Goal: Transaction & Acquisition: Obtain resource

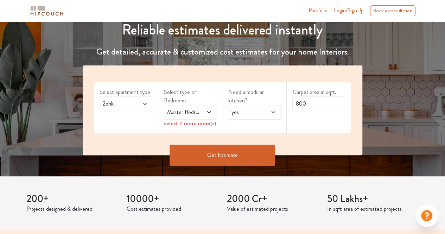
scroll to position [99, 0]
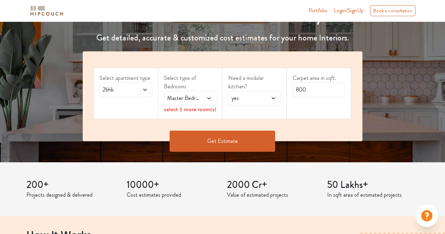
click at [208, 96] on icon at bounding box center [209, 98] width 6 height 6
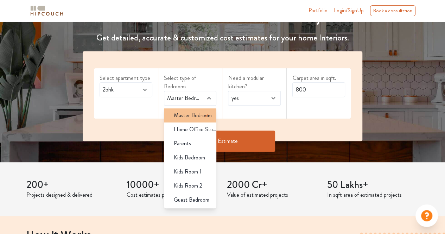
click at [201, 120] on li "Master Bedroom" at bounding box center [190, 115] width 53 height 14
click at [277, 95] on div "yes" at bounding box center [254, 98] width 53 height 15
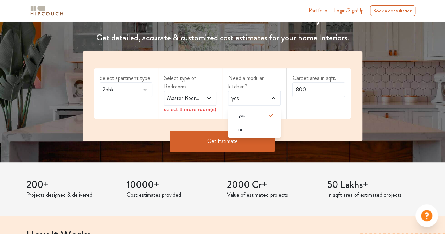
click at [188, 111] on div "select 1 more room(s)" at bounding box center [190, 109] width 53 height 7
click at [210, 101] on span at bounding box center [207, 98] width 12 height 8
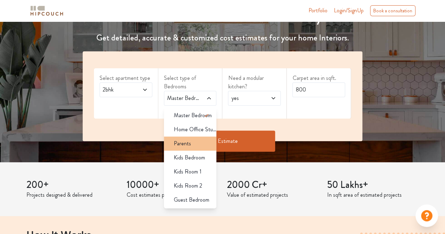
click at [193, 145] on div "Parents" at bounding box center [192, 143] width 49 height 8
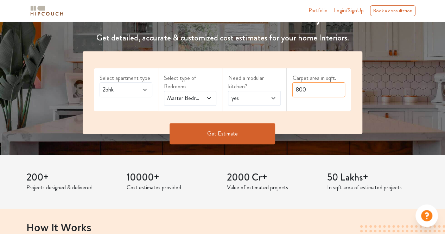
click at [311, 89] on input "800" at bounding box center [319, 89] width 53 height 15
type input "8"
type input "960"
click at [228, 133] on button "Get Estimate" at bounding box center [223, 133] width 106 height 21
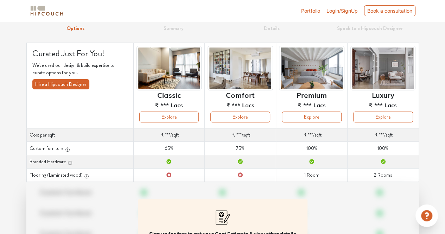
scroll to position [19, 0]
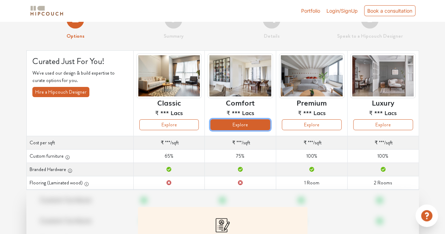
click at [218, 123] on button "Explore" at bounding box center [241, 124] width 60 height 11
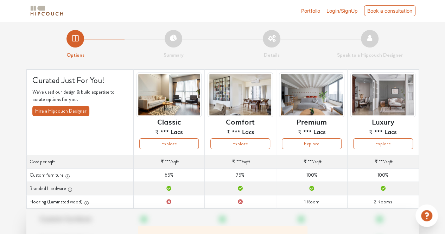
click at [178, 100] on img at bounding box center [169, 95] width 65 height 45
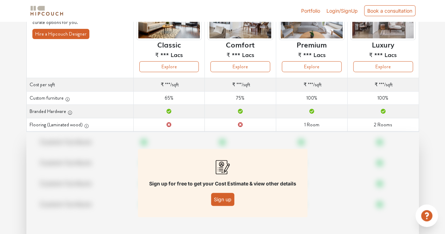
scroll to position [75, 0]
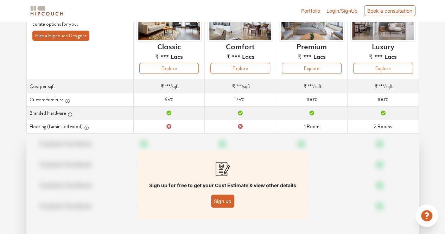
click at [307, 11] on link "Portfolio" at bounding box center [310, 10] width 19 height 7
